Goal: Transaction & Acquisition: Purchase product/service

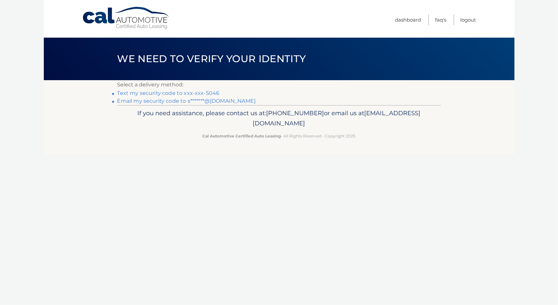
click at [201, 94] on link "Text my security code to xxx-xxx-5046" at bounding box center [168, 93] width 102 height 6
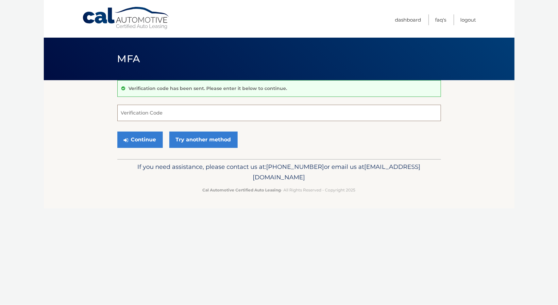
click at [196, 111] on input "Verification Code" at bounding box center [278, 113] width 323 height 16
click at [179, 110] on input "Verification Code" at bounding box center [278, 113] width 323 height 16
type input "785776"
click at [137, 140] on button "Continue" at bounding box center [139, 139] width 45 height 16
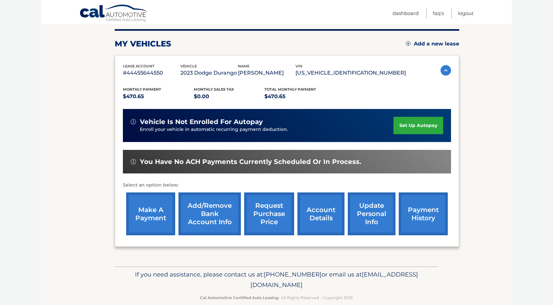
scroll to position [91, 0]
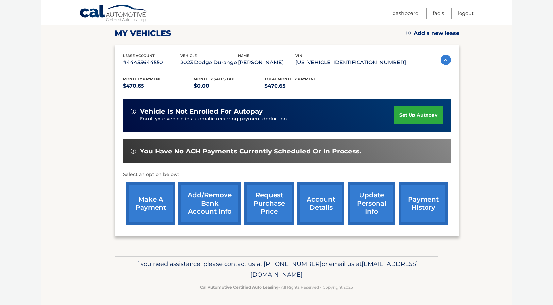
click at [157, 200] on link "make a payment" at bounding box center [150, 203] width 49 height 43
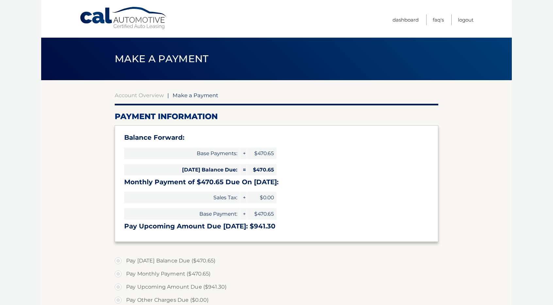
select select "MDMyYmE3NWUtNTMwOC00Y2RmLTljNzMtMTAxZWUzMmUzMDU1"
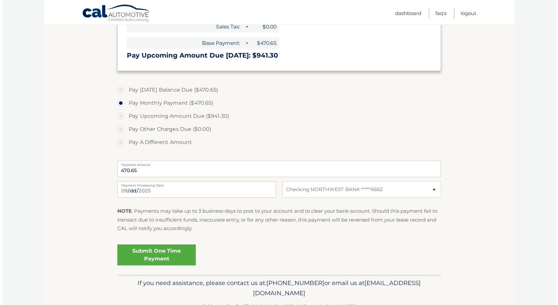
scroll to position [190, 0]
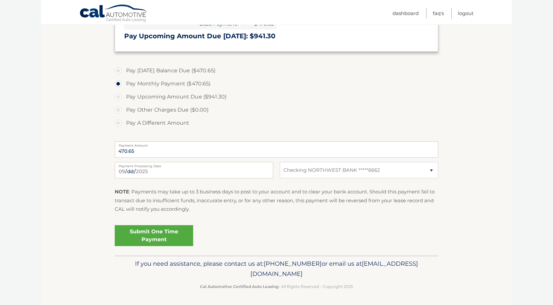
click at [120, 70] on label "Pay Today's Balance Due ($470.65)" at bounding box center [276, 70] width 323 height 13
click at [120, 70] on input "Pay Today's Balance Due ($470.65)" at bounding box center [120, 69] width 7 height 10
radio input "true"
click at [149, 233] on link "Submit One Time Payment" at bounding box center [154, 235] width 78 height 21
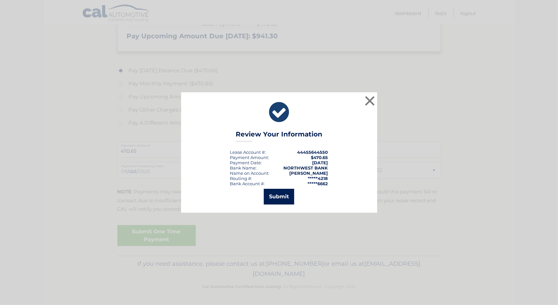
click at [278, 196] on button "Submit" at bounding box center [279, 197] width 30 height 16
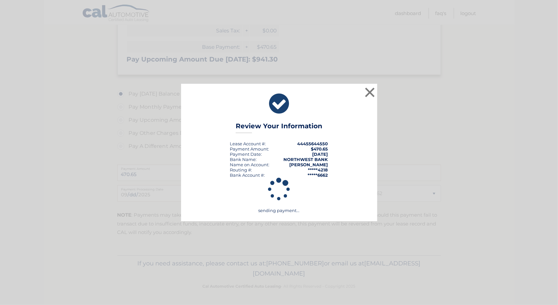
scroll to position [166, 0]
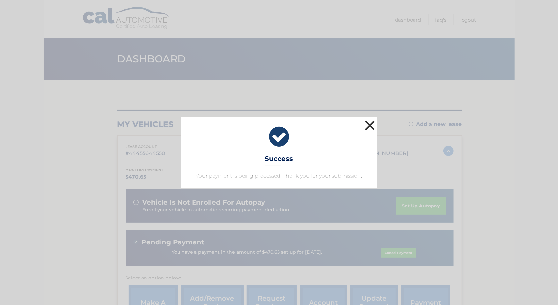
click at [372, 125] on button "×" at bounding box center [369, 125] width 13 height 13
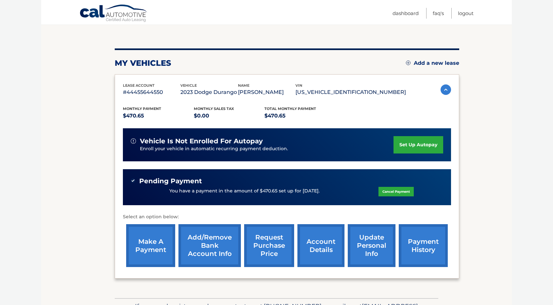
scroll to position [65, 0]
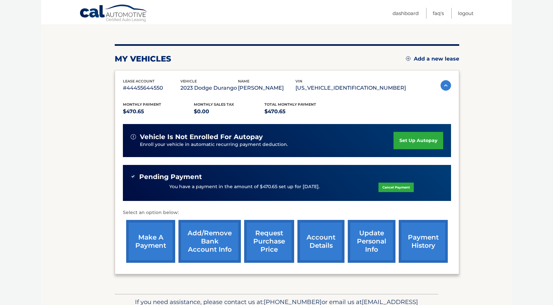
click at [145, 238] on link "make a payment" at bounding box center [150, 241] width 49 height 43
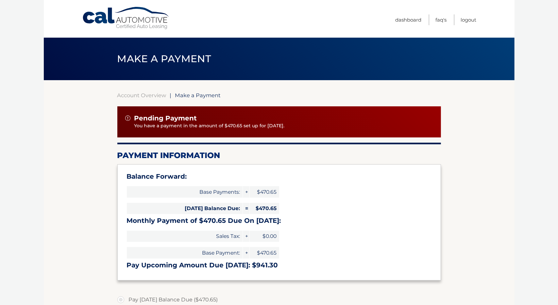
select select "MDMyYmE3NWUtNTMwOC00Y2RmLTljNzMtMTAxZWUzMmUzMDU1"
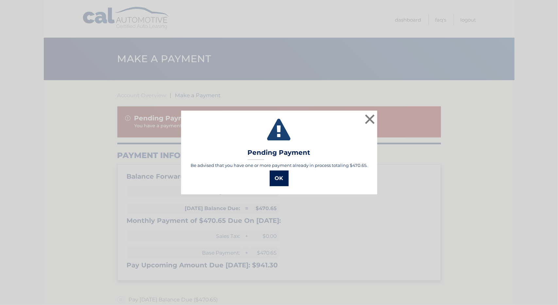
click at [284, 179] on button "OK" at bounding box center [279, 178] width 19 height 16
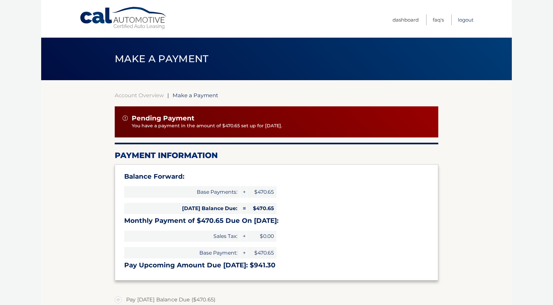
click at [468, 20] on link "Logout" at bounding box center [466, 19] width 16 height 11
